Goal: Navigation & Orientation: Understand site structure

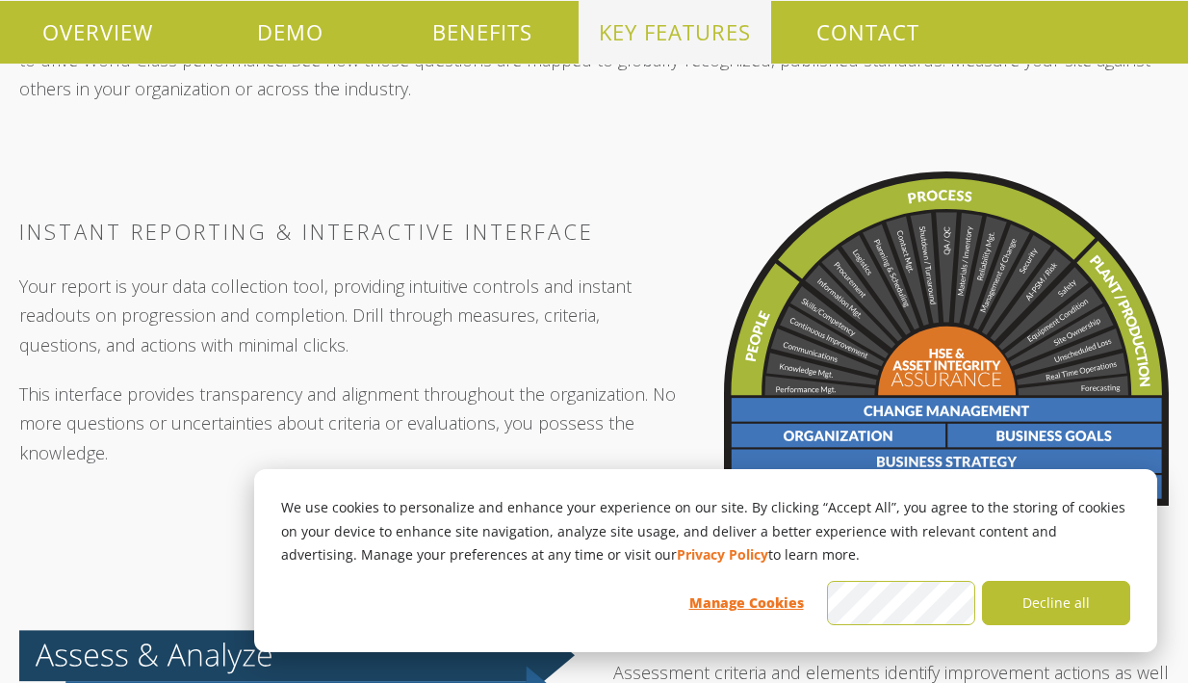
scroll to position [2302, 0]
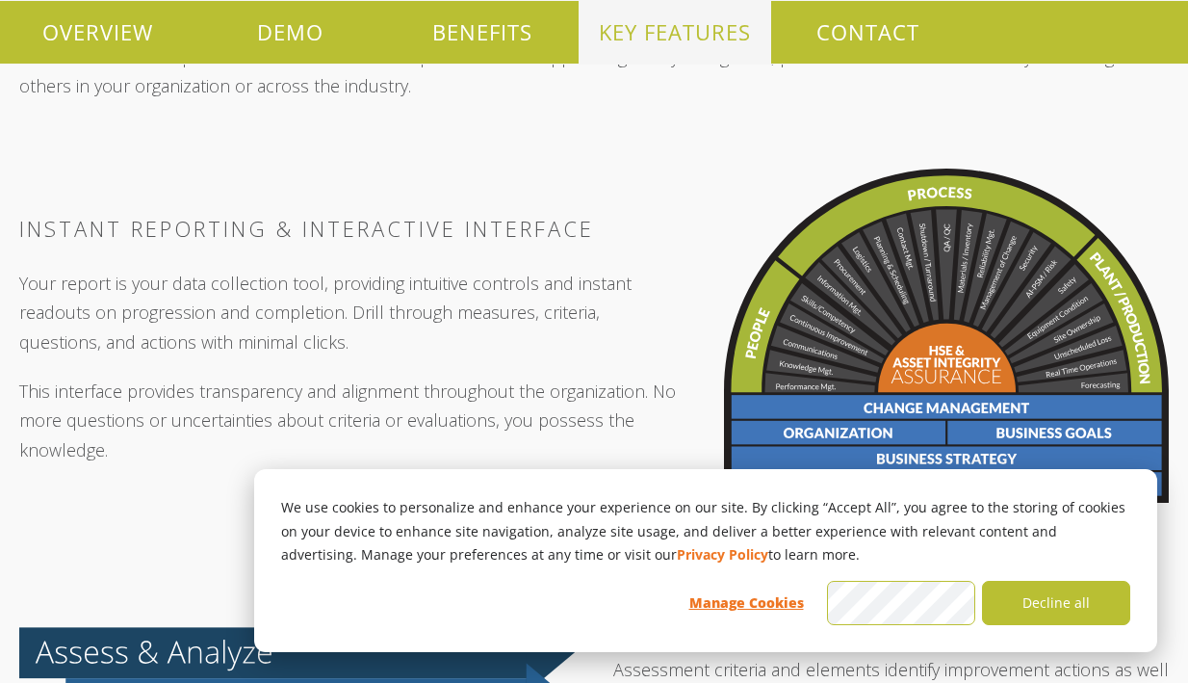
click at [1050, 635] on div "We use cookies to personalize and enhance your experience on our site. By click…" at bounding box center [705, 560] width 903 height 183
click at [1050, 605] on button "Decline all" at bounding box center [1056, 603] width 148 height 44
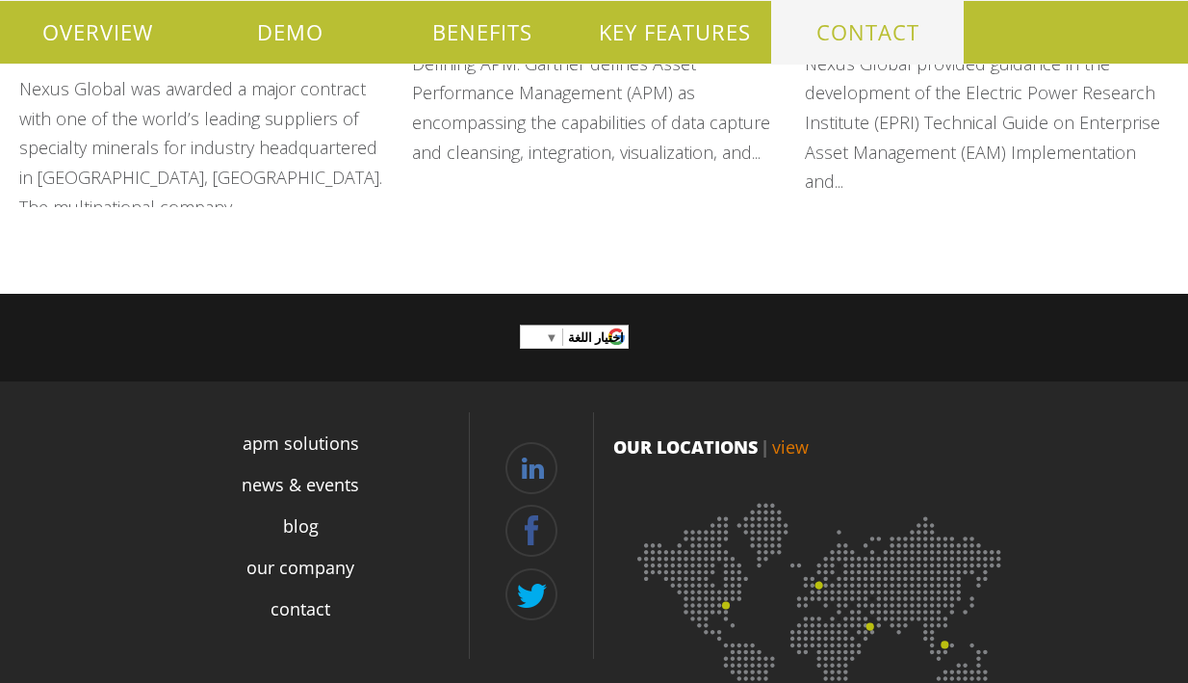
scroll to position [4740, 0]
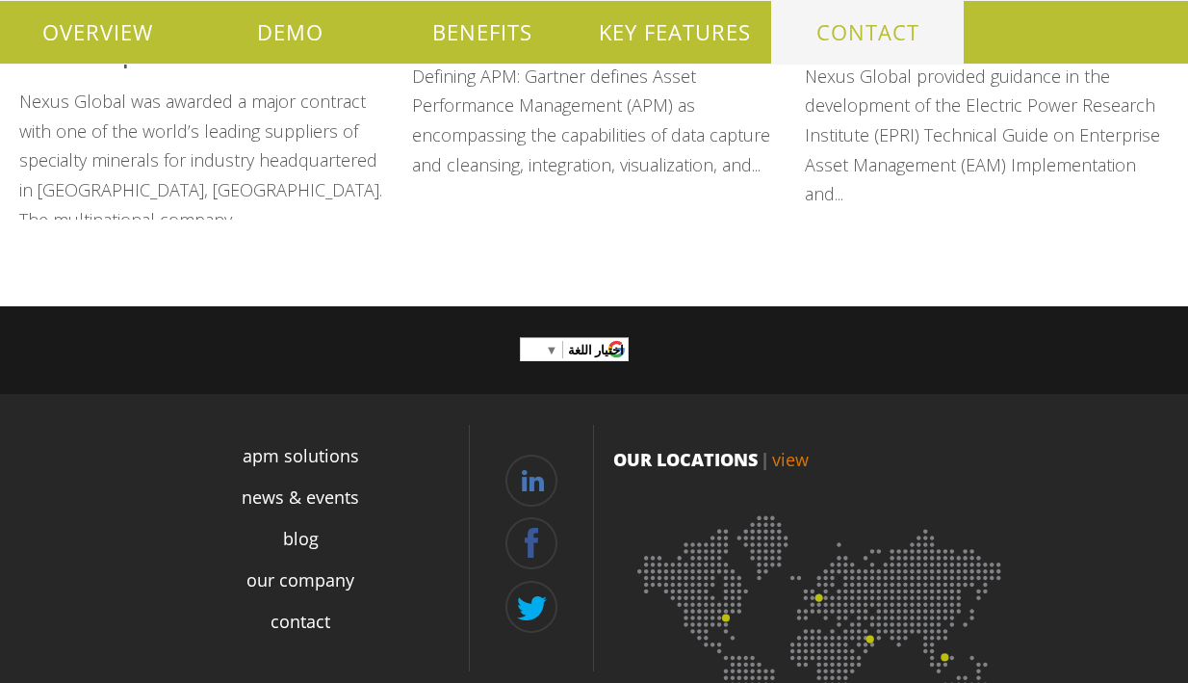
click at [795, 448] on link "view" at bounding box center [790, 459] width 37 height 23
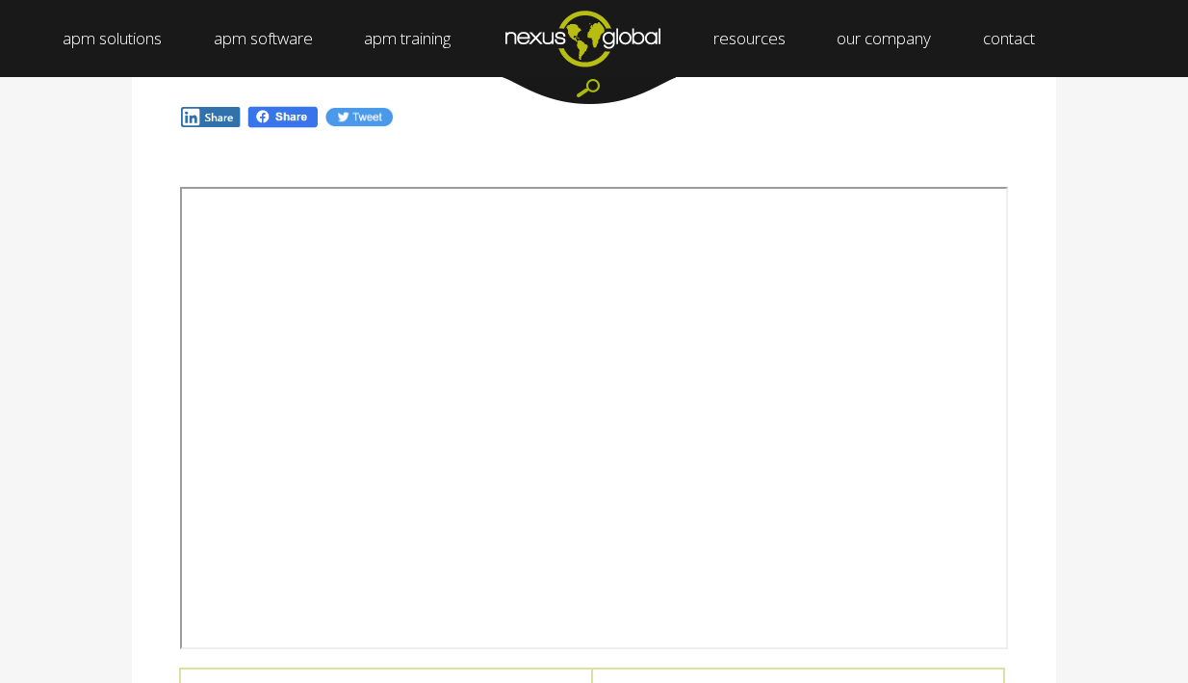
scroll to position [302, 0]
click at [880, 131] on div at bounding box center [594, 141] width 924 height 29
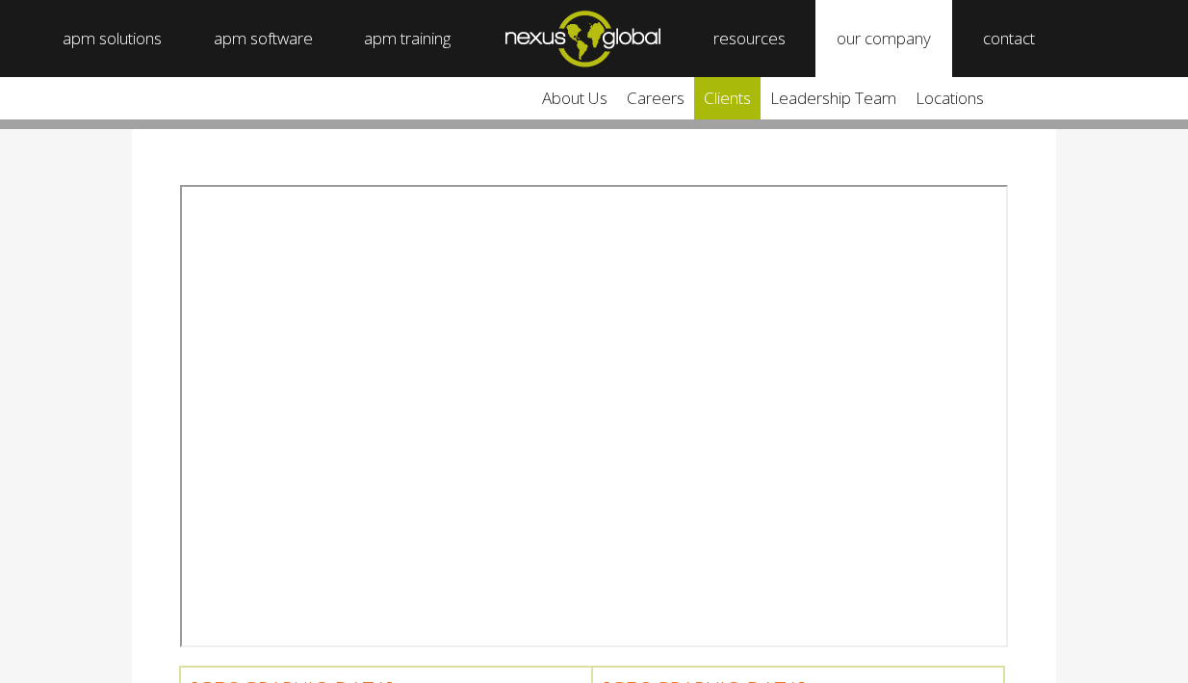
click at [733, 101] on link "clients" at bounding box center [727, 98] width 66 height 42
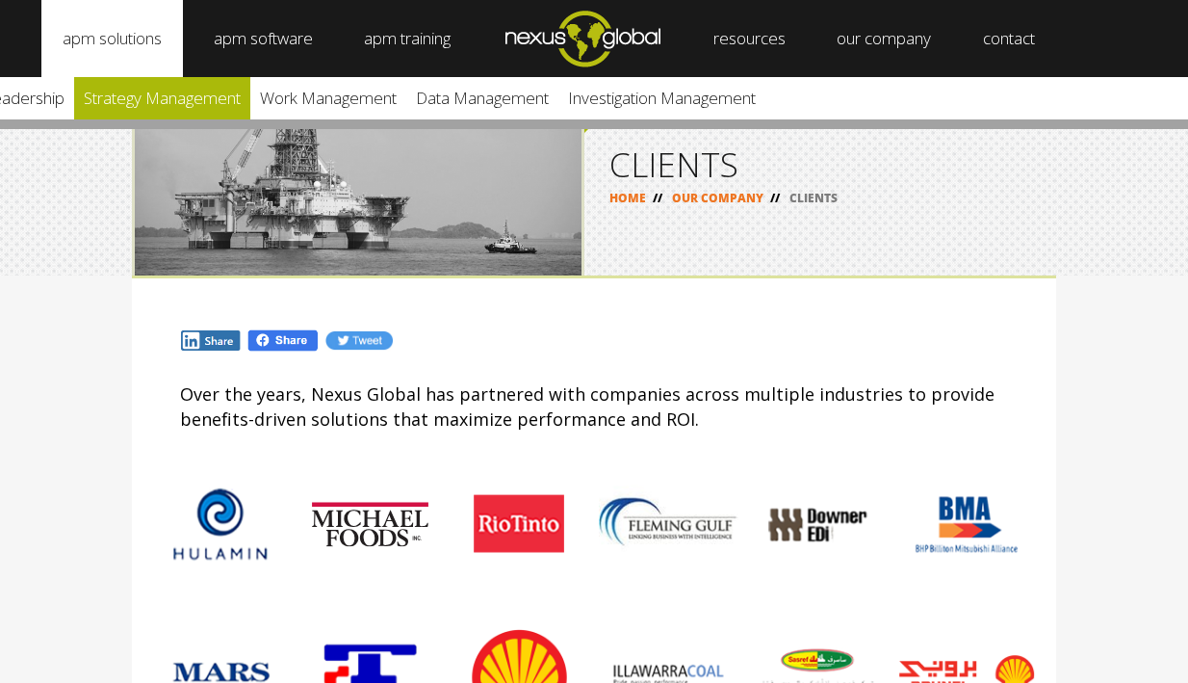
click at [126, 101] on link "Strategy Management" at bounding box center [162, 98] width 176 height 42
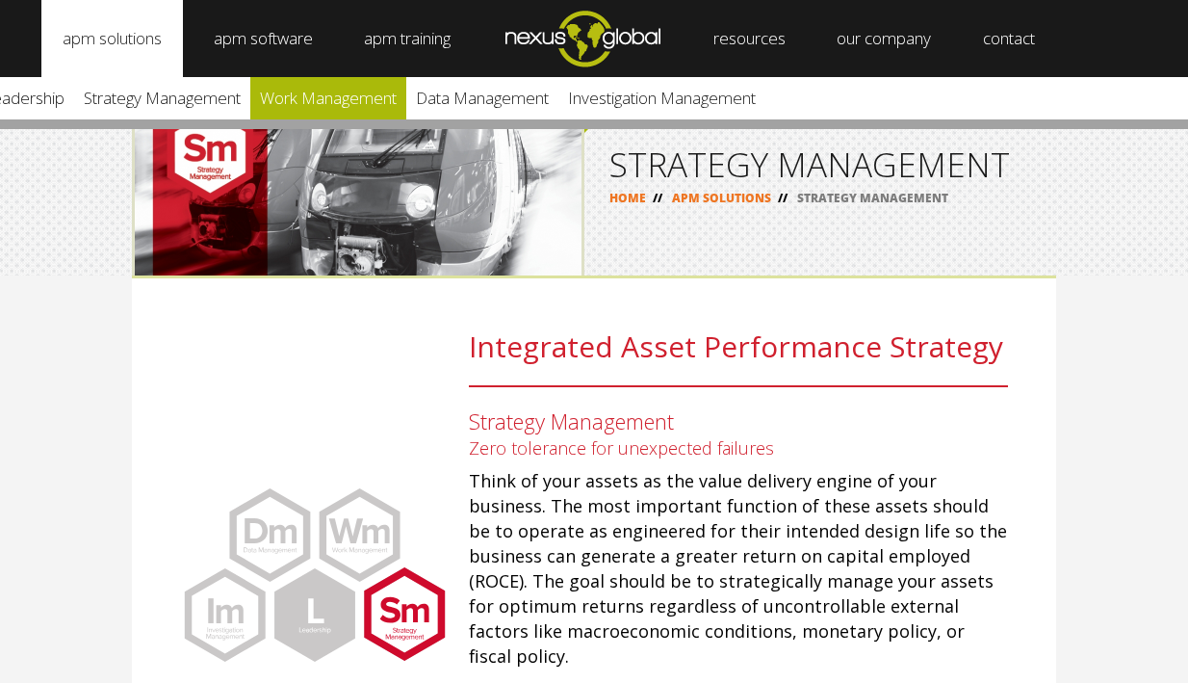
click at [312, 102] on link "Work Management" at bounding box center [328, 98] width 156 height 42
